Goal: Task Accomplishment & Management: Manage account settings

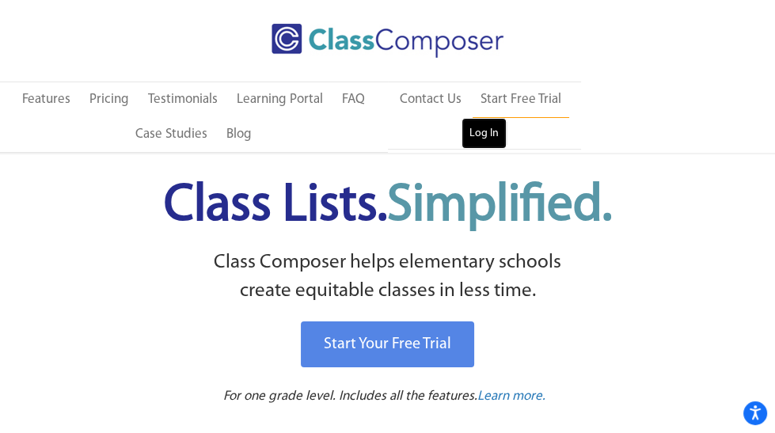
click at [469, 131] on link "Log In" at bounding box center [484, 134] width 45 height 32
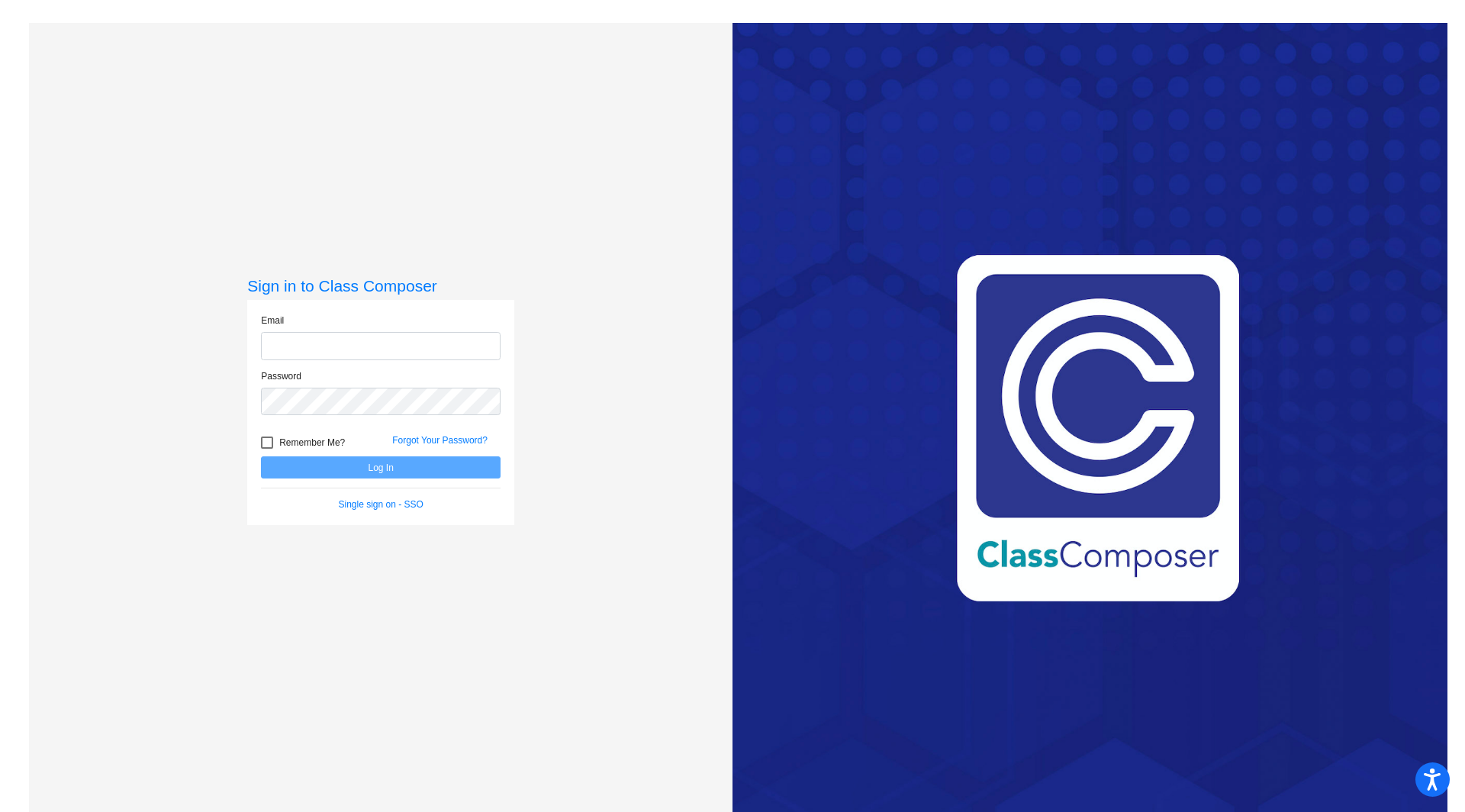
type input "[PERSON_NAME][EMAIL_ADDRESS][PERSON_NAME][DOMAIN_NAME]"
click at [340, 462] on button "Log In" at bounding box center [380, 467] width 240 height 22
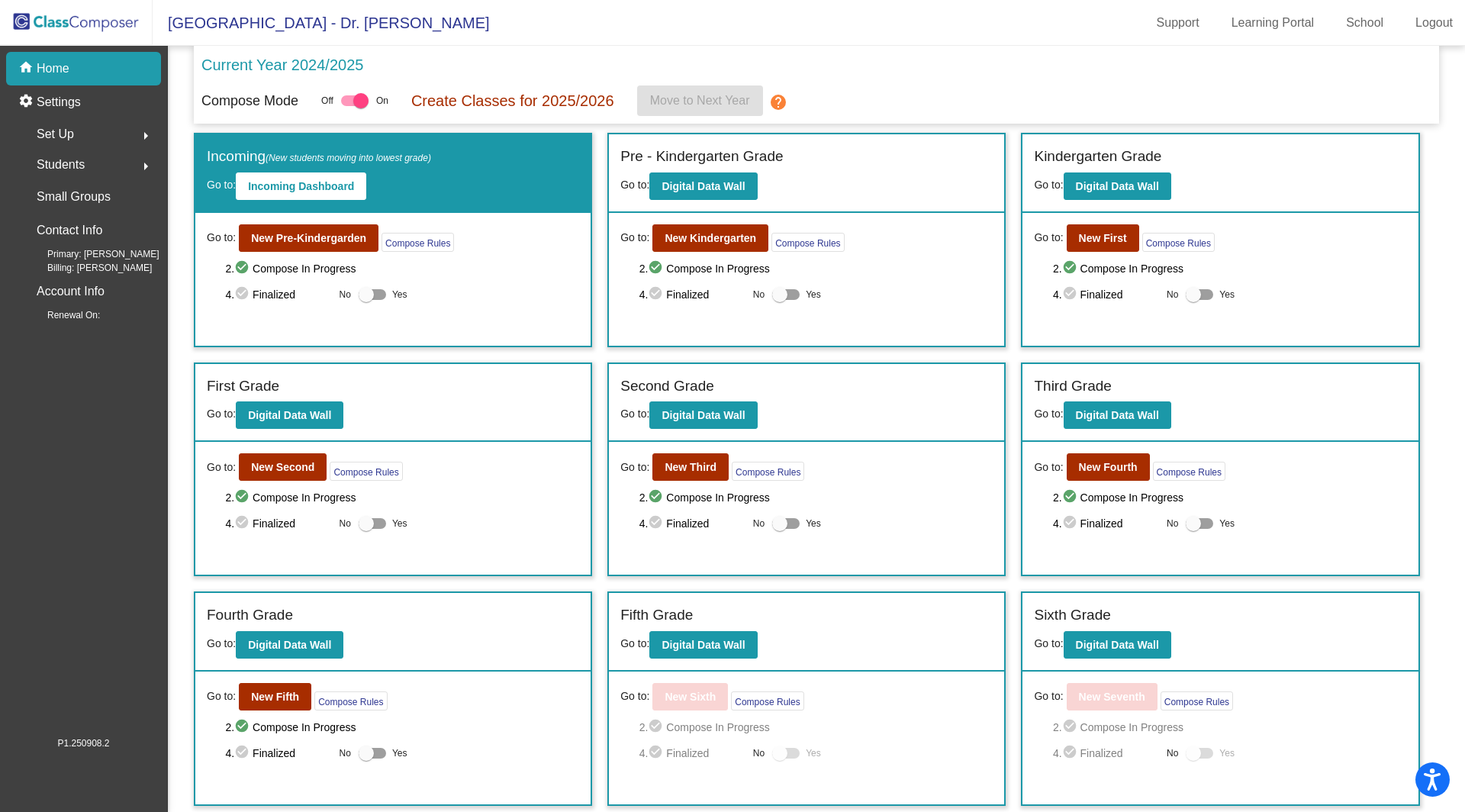
click at [63, 136] on span "Set Up" at bounding box center [55, 134] width 38 height 21
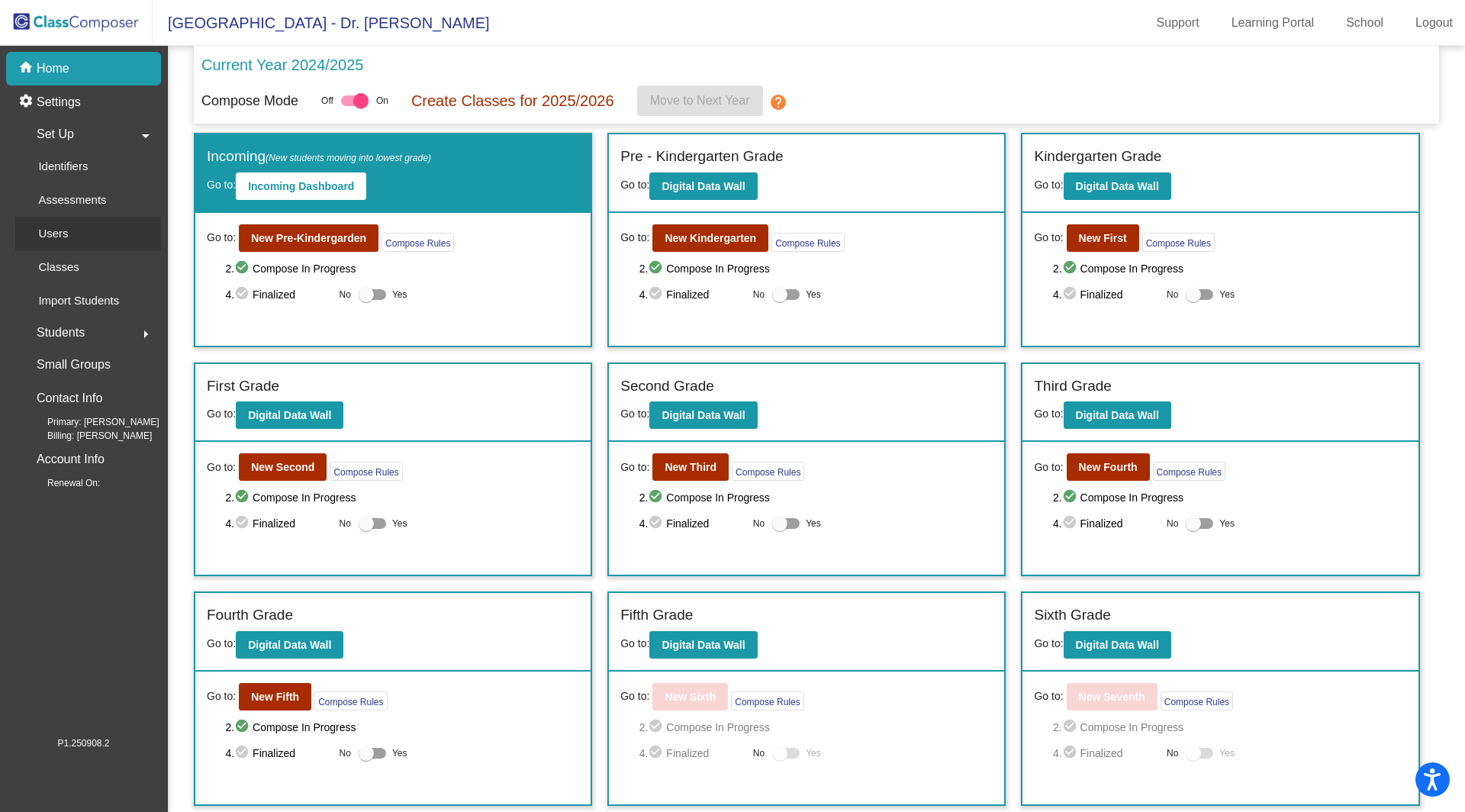
click at [63, 229] on p "Users" at bounding box center [53, 233] width 30 height 18
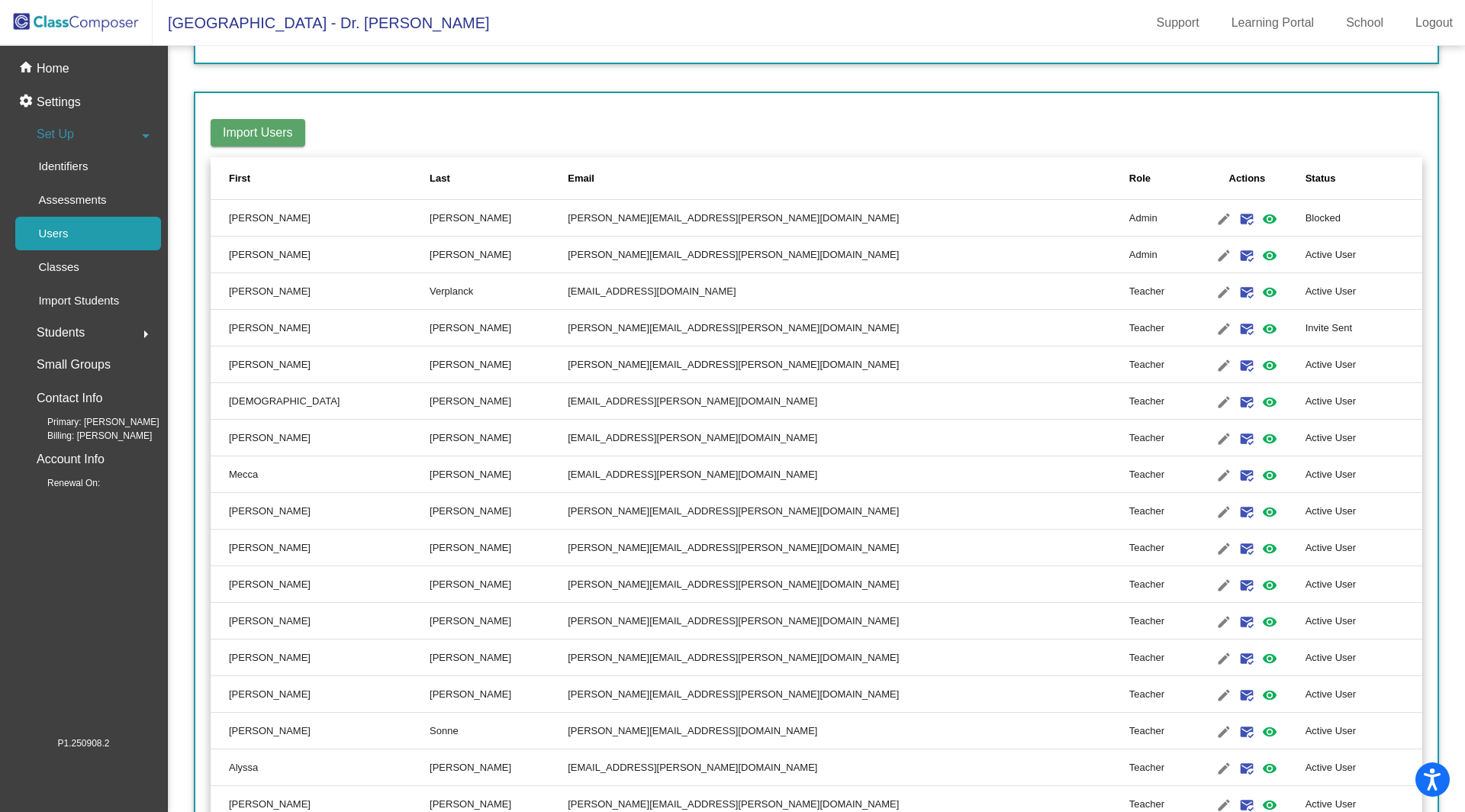
scroll to position [174, 0]
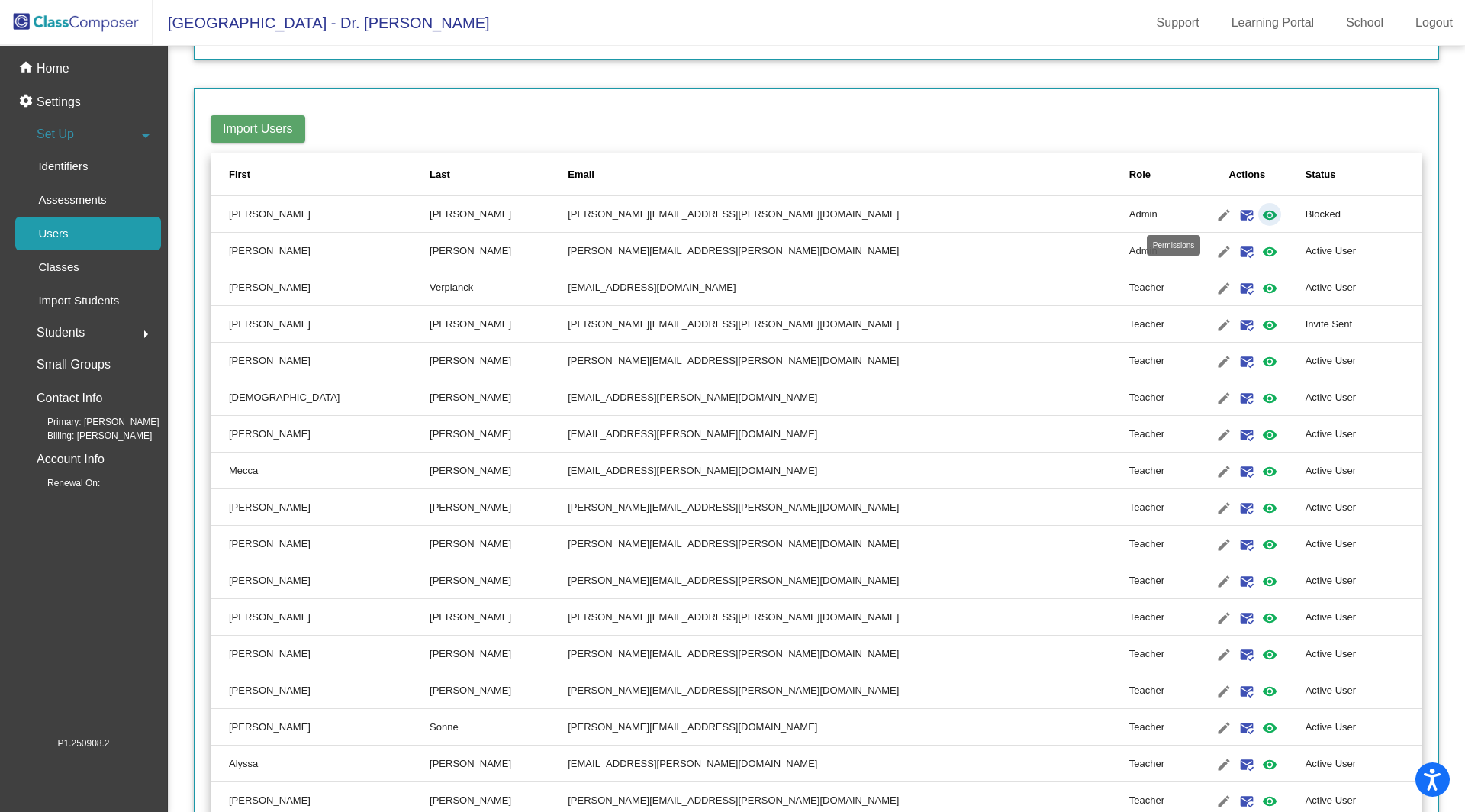
click at [1261, 212] on mat-icon "visibility" at bounding box center [1269, 215] width 18 height 18
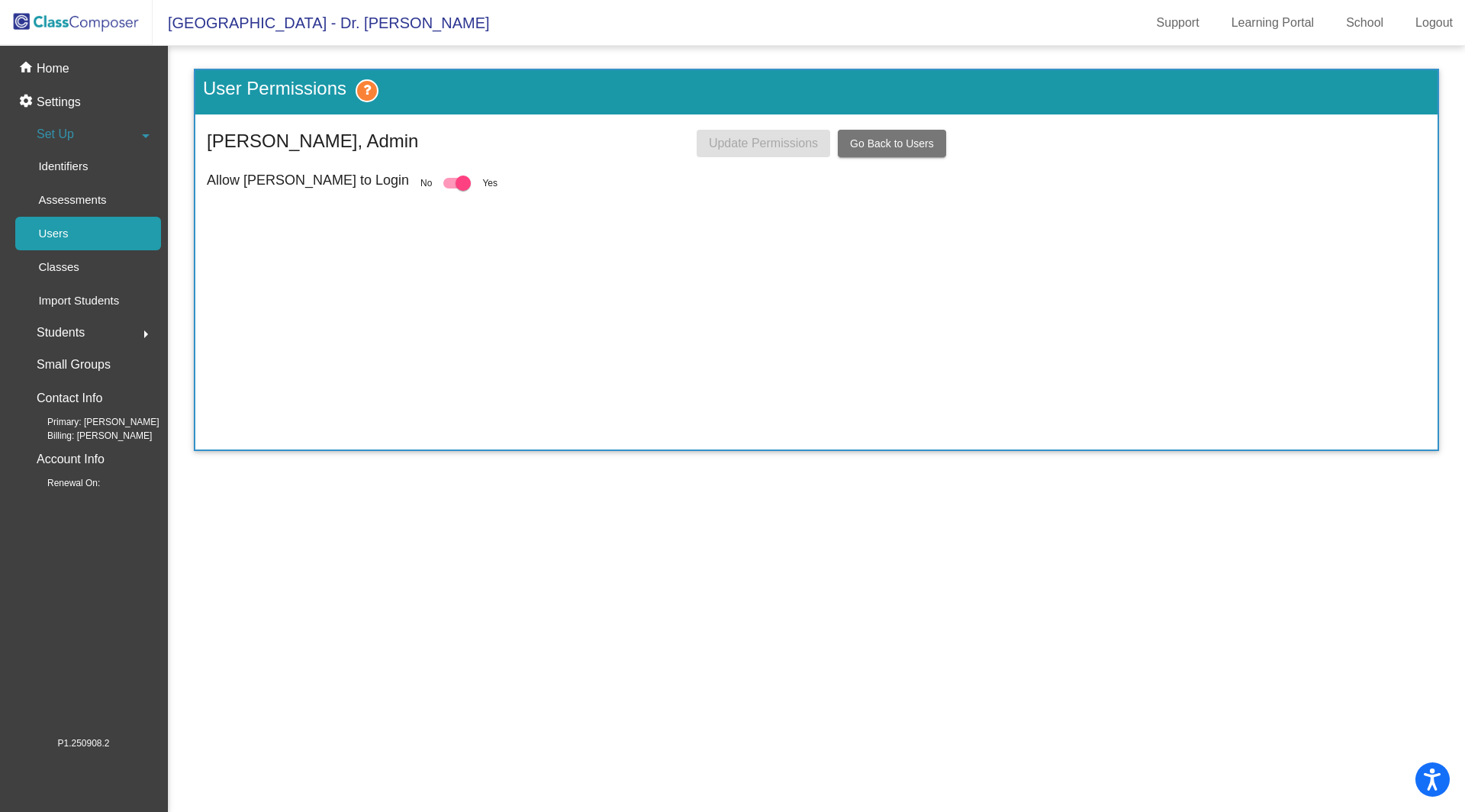
click at [868, 136] on button "Go Back to Users" at bounding box center [892, 144] width 108 height 28
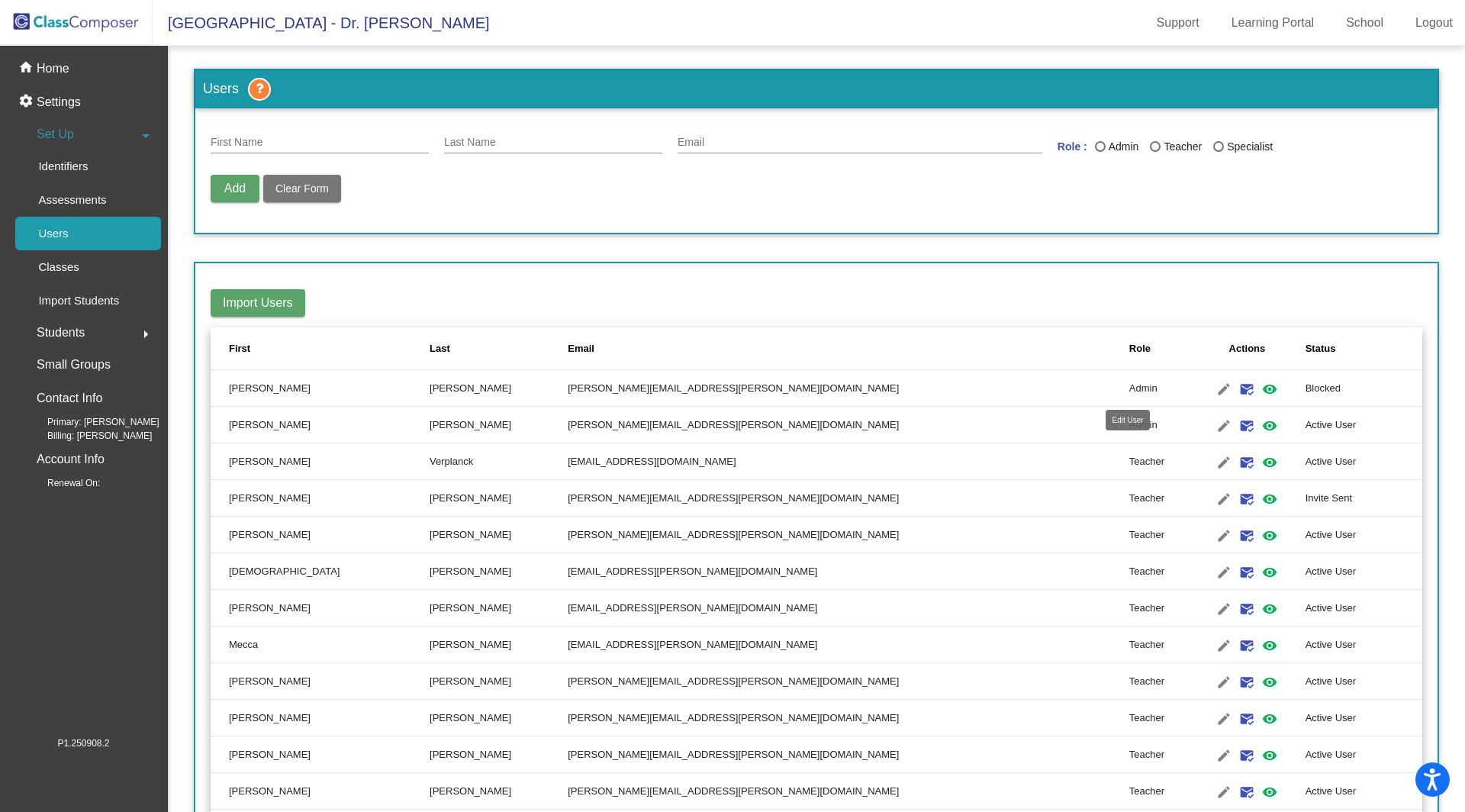
click at [1215, 383] on mat-icon "edit" at bounding box center [1223, 388] width 18 height 18
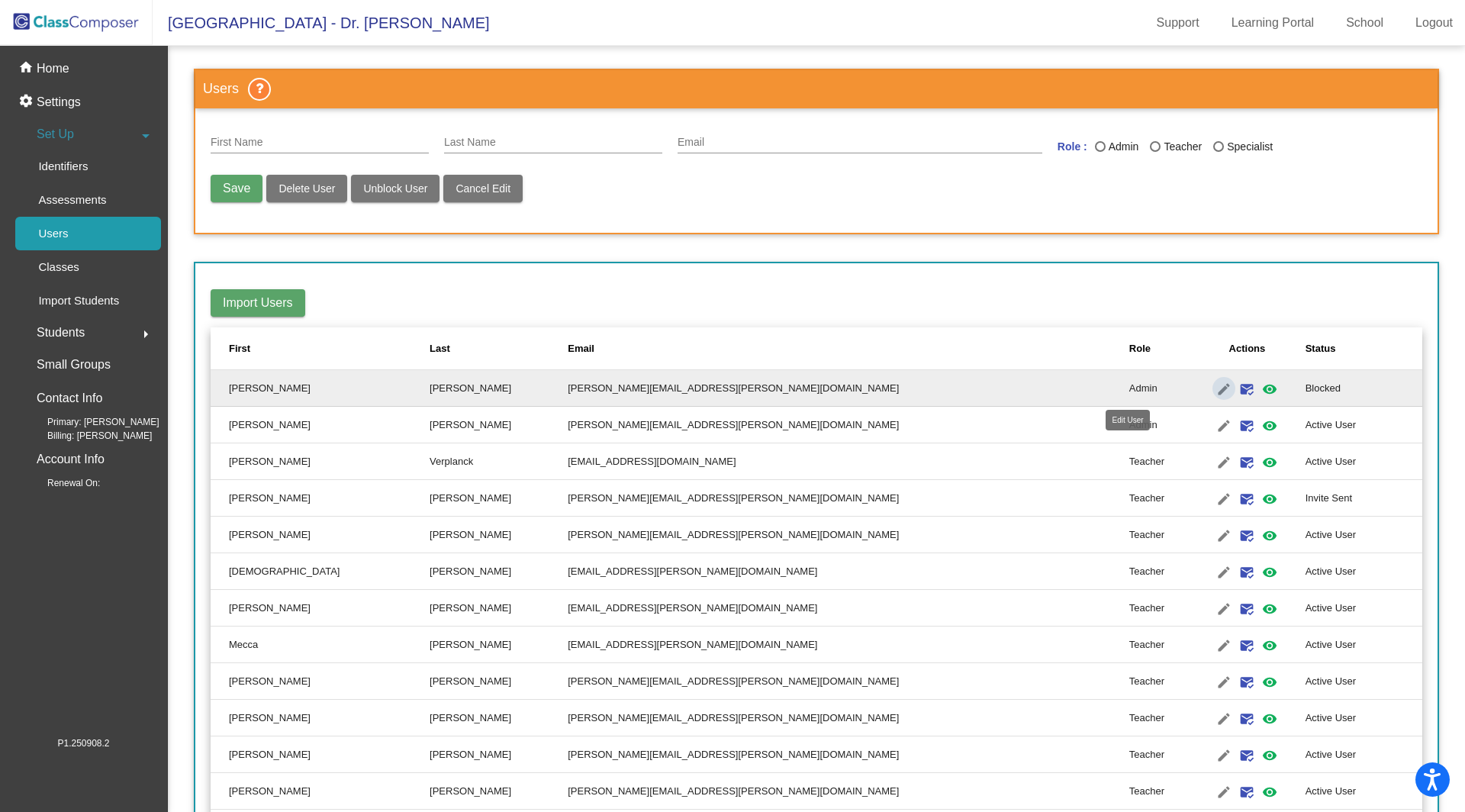
type input "[PERSON_NAME]"
type input "[PERSON_NAME][EMAIL_ADDRESS][PERSON_NAME][DOMAIN_NAME]"
radio input "true"
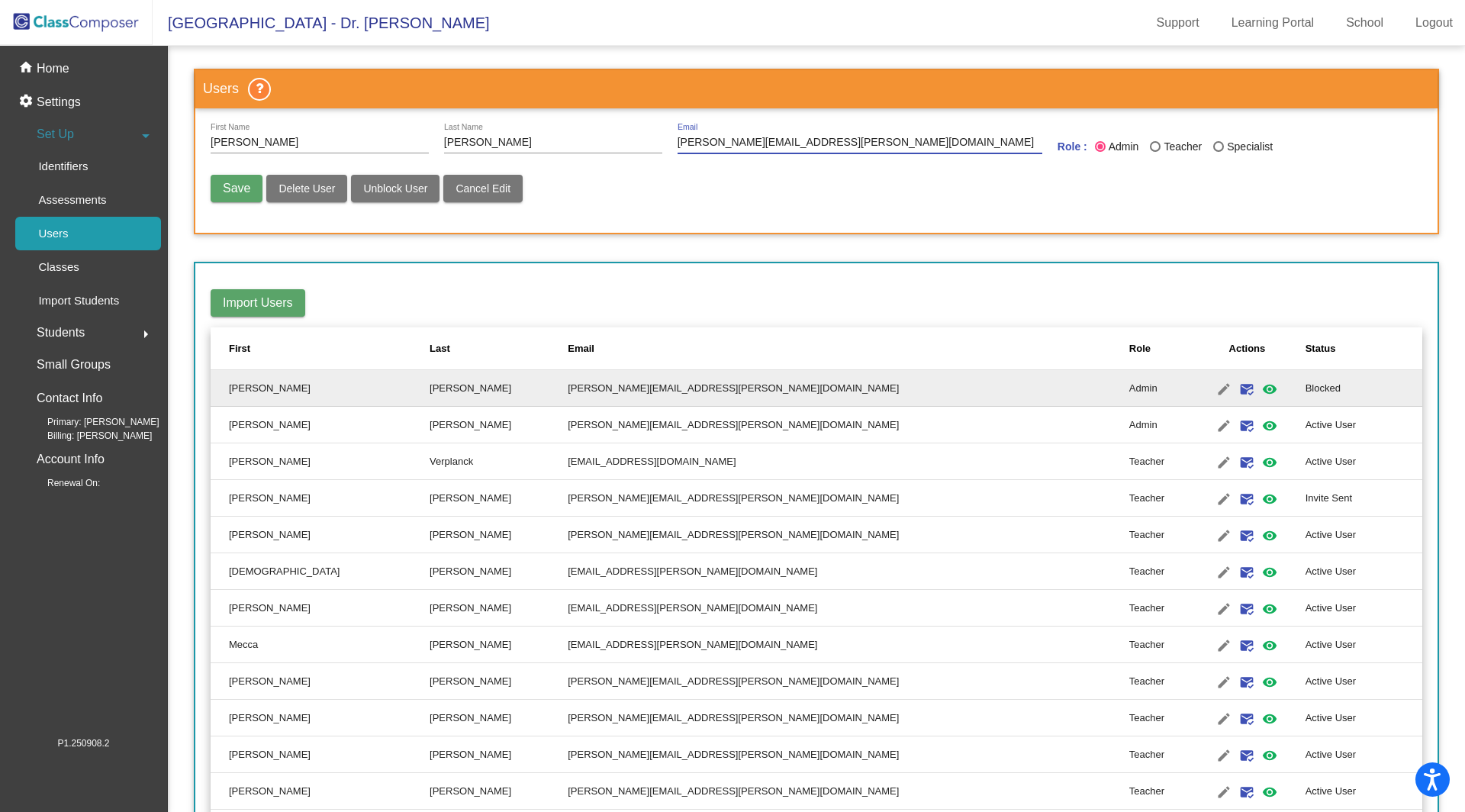
click at [883, 137] on input "[PERSON_NAME][EMAIL_ADDRESS][PERSON_NAME][DOMAIN_NAME]" at bounding box center [859, 143] width 365 height 13
click at [422, 187] on span "Unblock User" at bounding box center [395, 188] width 65 height 13
radio input "false"
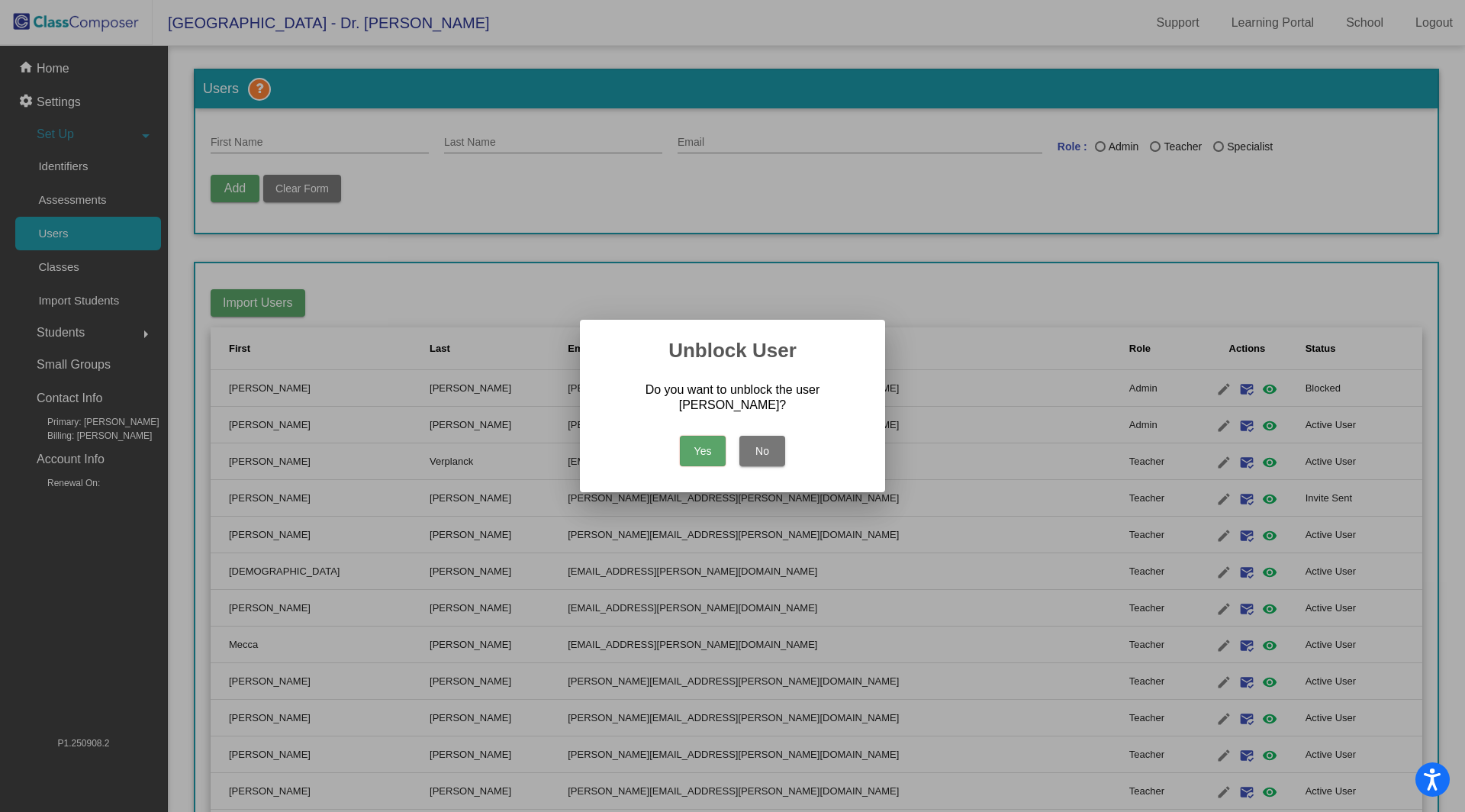
click at [700, 440] on button "Yes" at bounding box center [703, 451] width 46 height 31
